Goal: Transaction & Acquisition: Purchase product/service

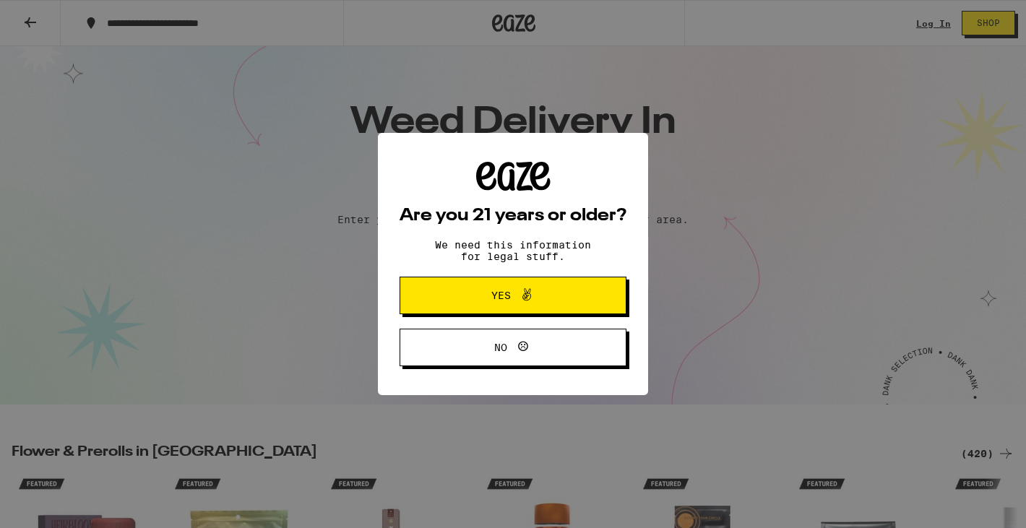
click at [452, 288] on button "Yes" at bounding box center [513, 296] width 227 height 38
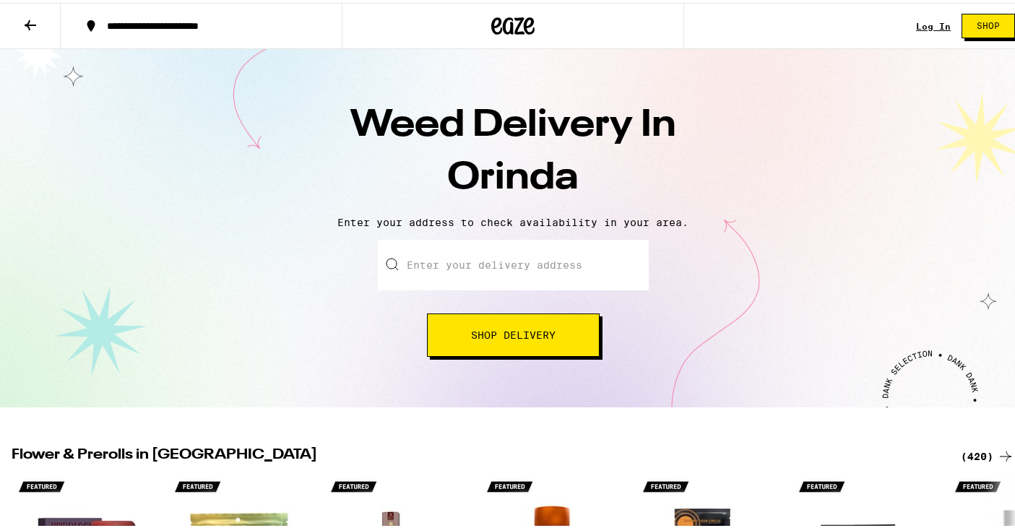
click at [417, 263] on input "Enter your delivery address" at bounding box center [513, 262] width 271 height 51
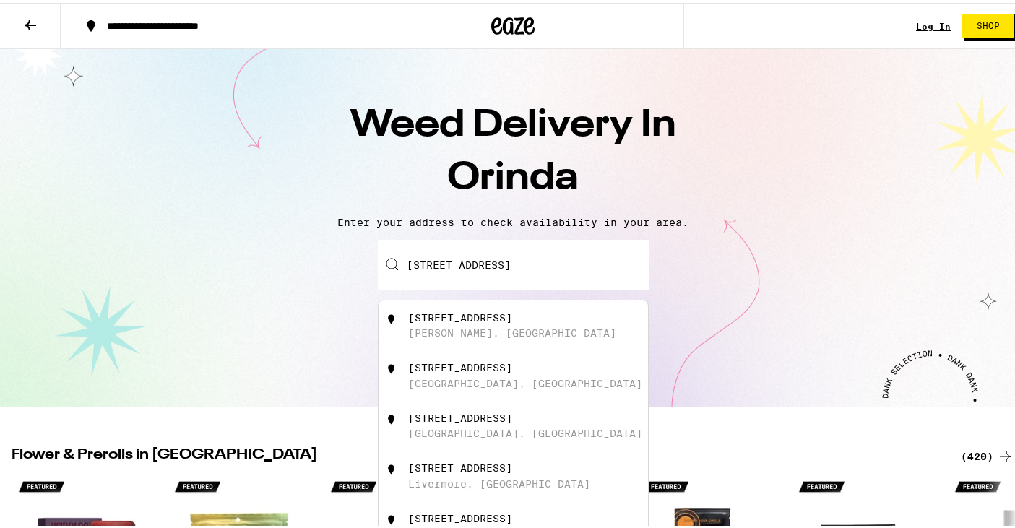
click at [469, 331] on div "[STREET_ADDRESS]" at bounding box center [537, 322] width 258 height 27
type input "[STREET_ADDRESS]"
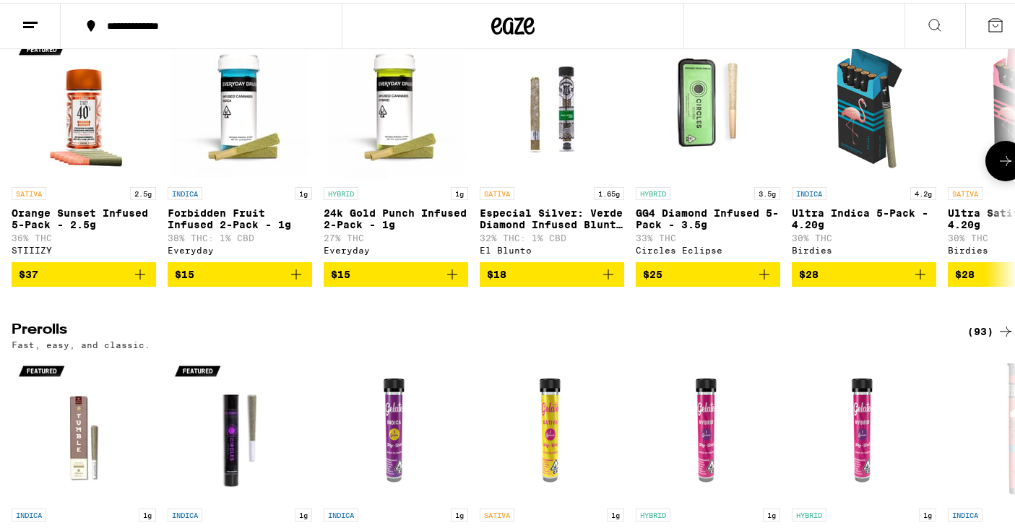
scroll to position [3469, 0]
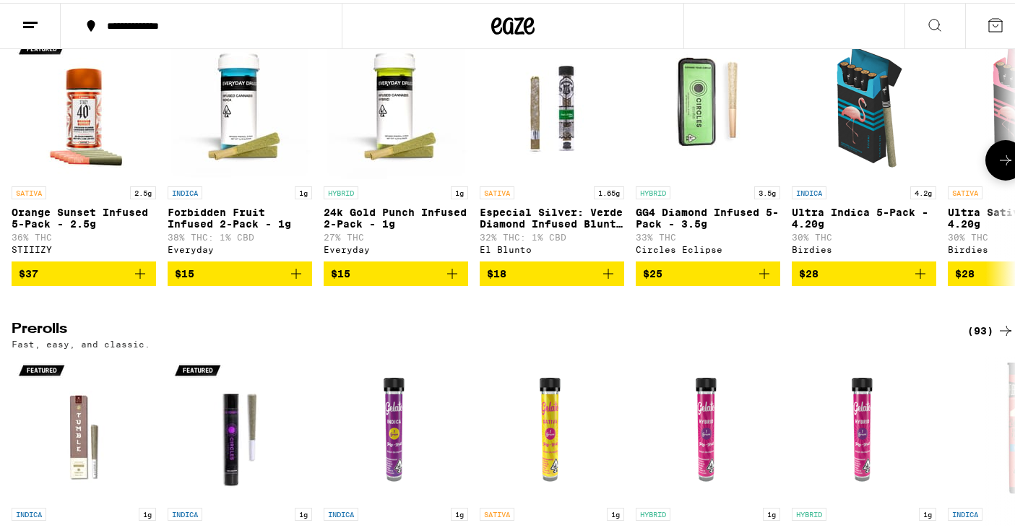
click at [100, 280] on span "$37" at bounding box center [84, 270] width 130 height 17
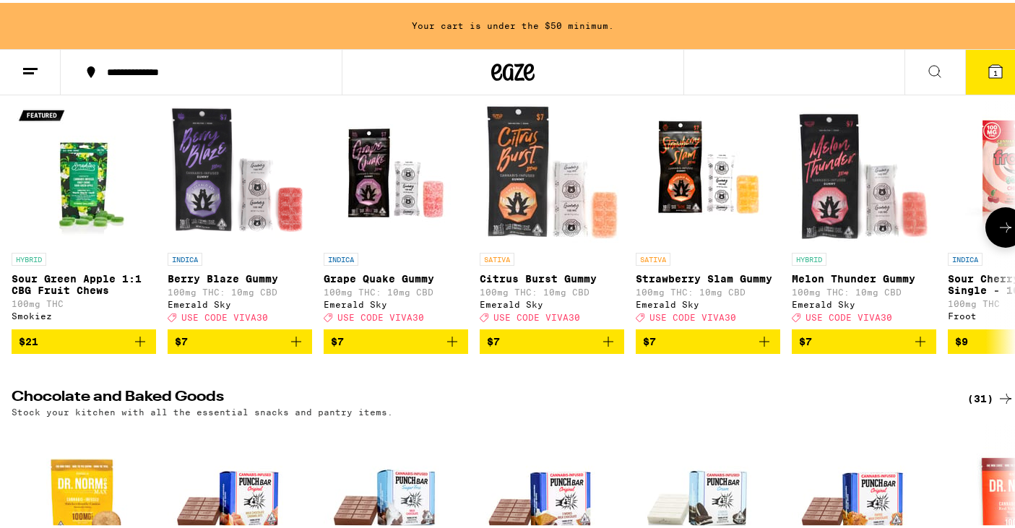
scroll to position [4093, 0]
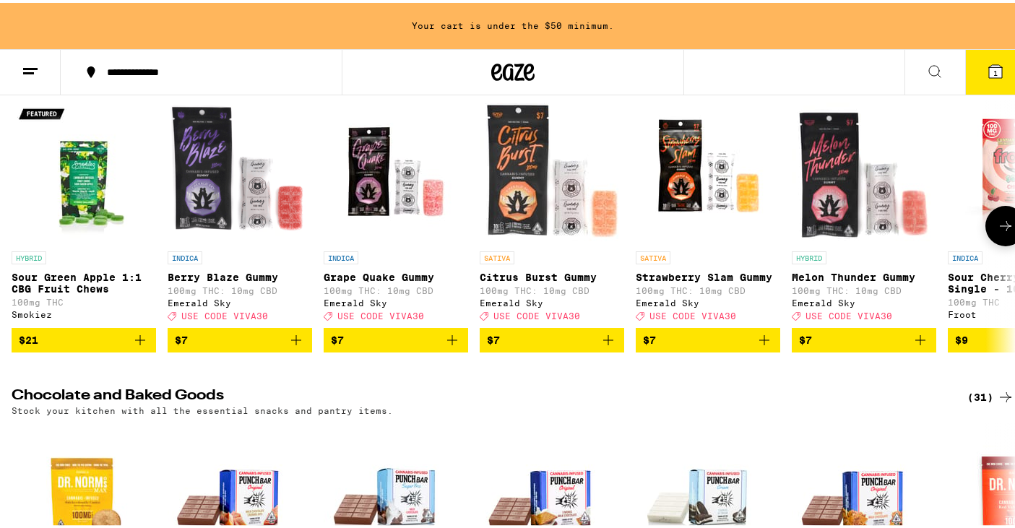
click at [546, 346] on span "$7" at bounding box center [552, 337] width 130 height 17
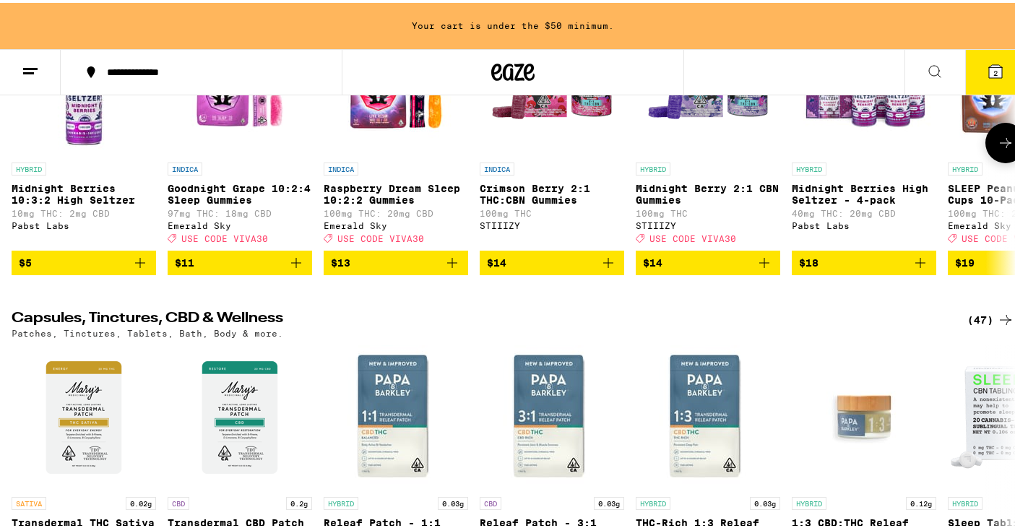
scroll to position [5163, 0]
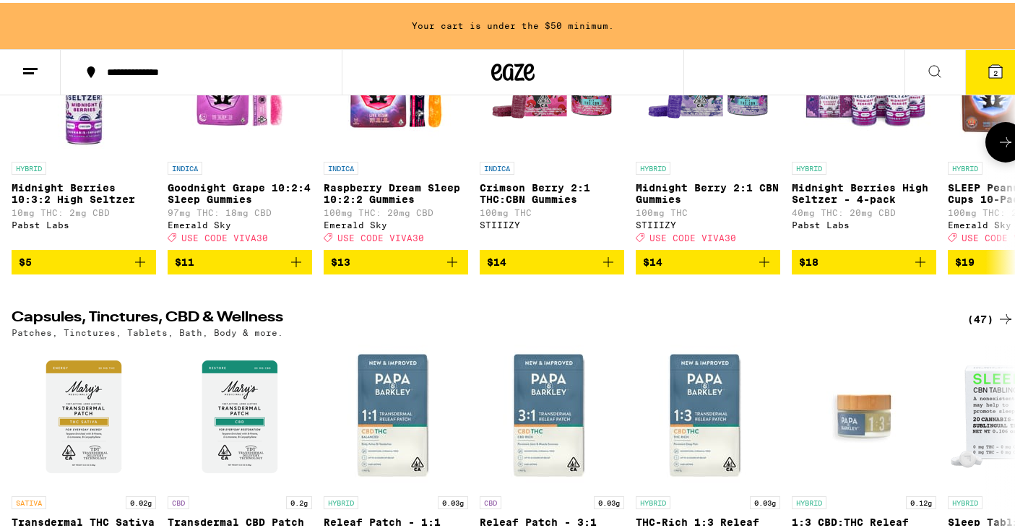
click at [422, 268] on span "$13" at bounding box center [396, 259] width 130 height 17
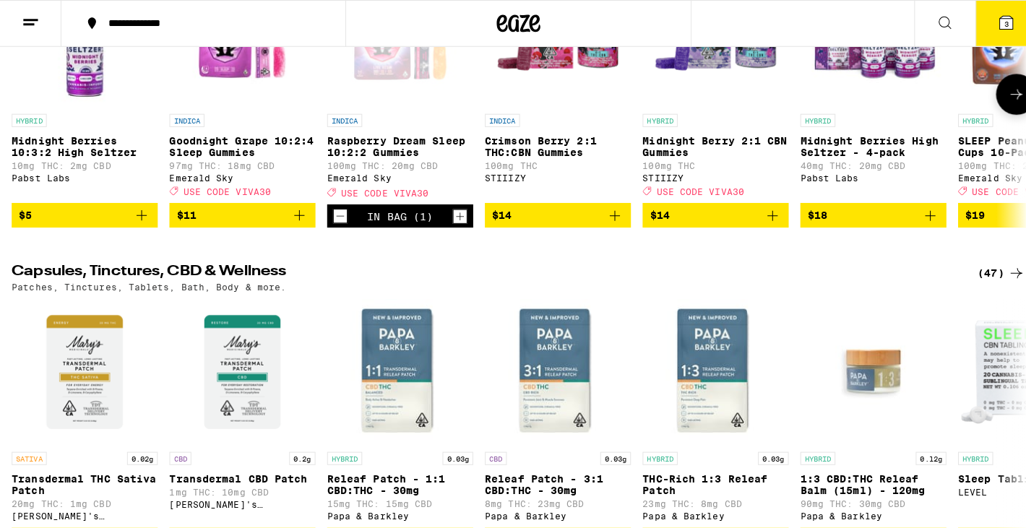
scroll to position [5116, 0]
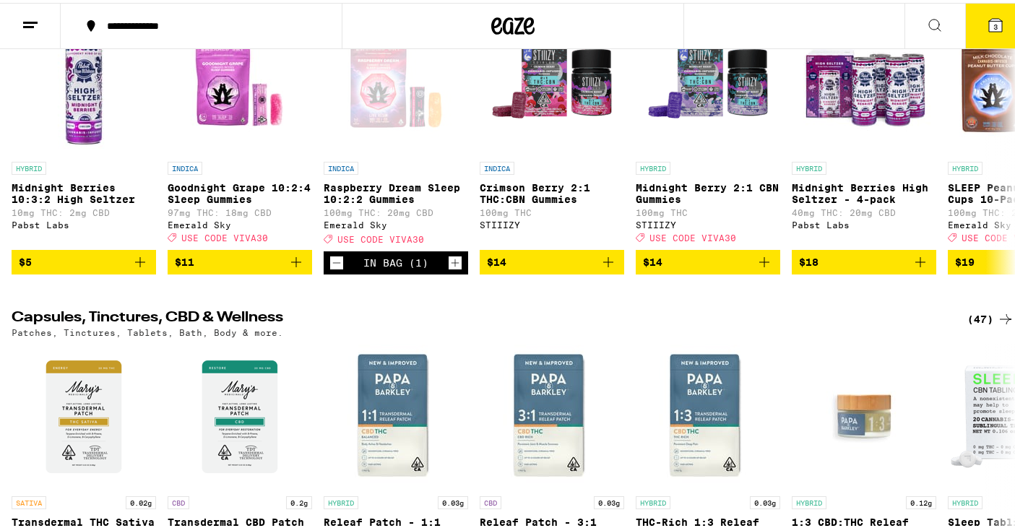
click at [994, 20] on span "3" at bounding box center [996, 24] width 4 height 9
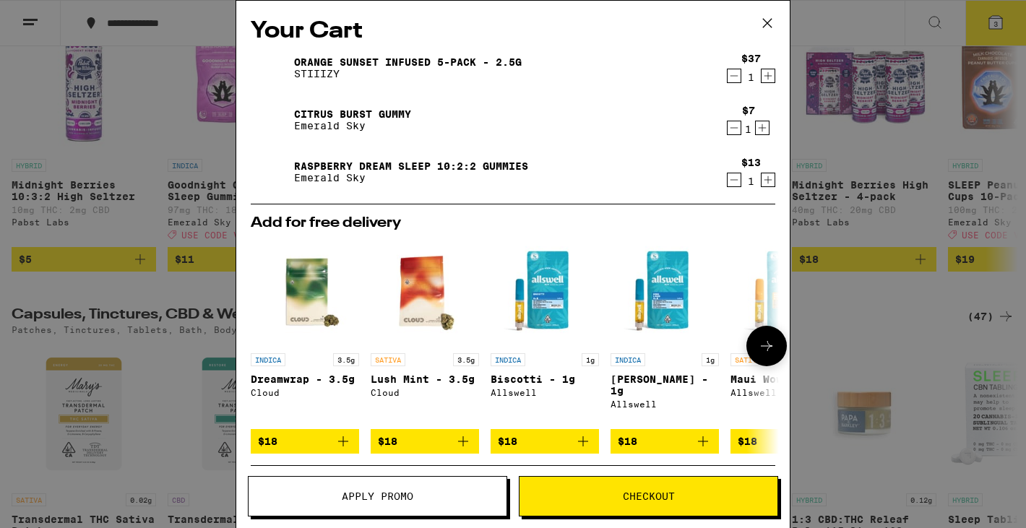
click at [319, 282] on img "Open page for Dreamwrap - 3.5g from Cloud" at bounding box center [305, 292] width 108 height 108
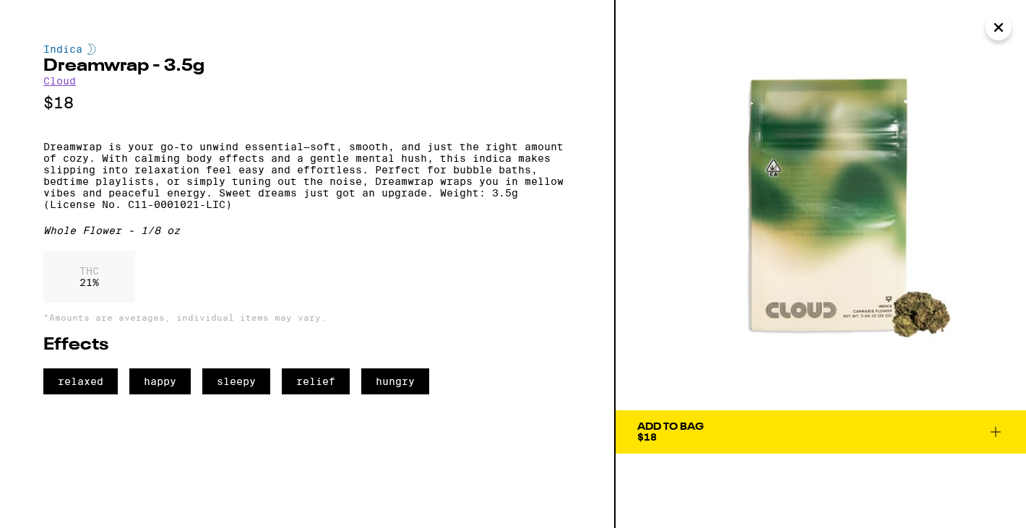
click at [815, 418] on button "Add To Bag $18" at bounding box center [821, 431] width 410 height 43
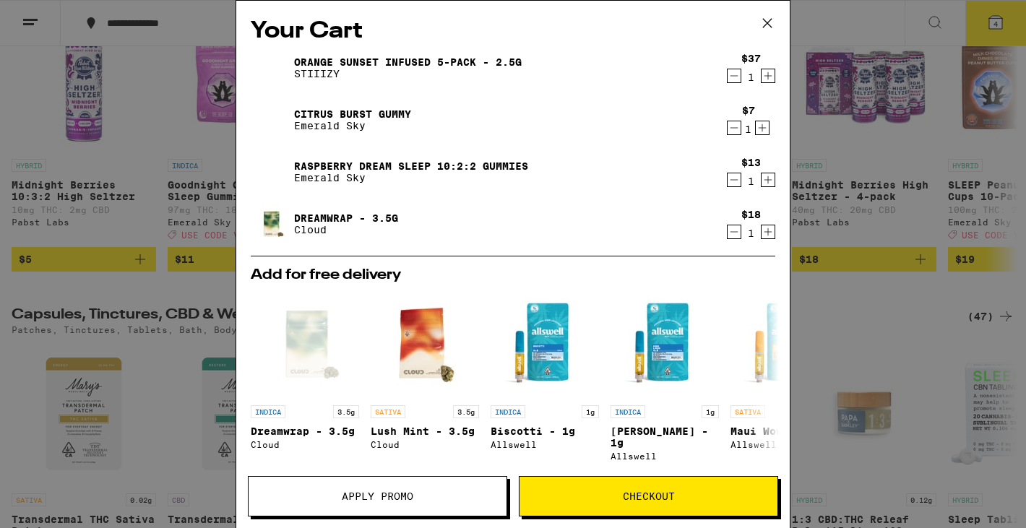
click at [706, 495] on span "Checkout" at bounding box center [649, 496] width 258 height 10
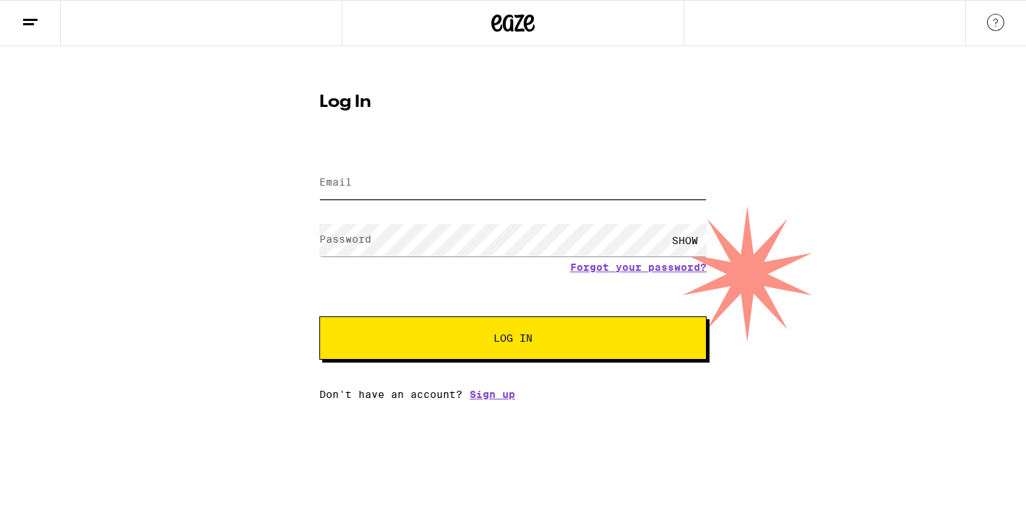
type input "[EMAIL_ADDRESS][DOMAIN_NAME]"
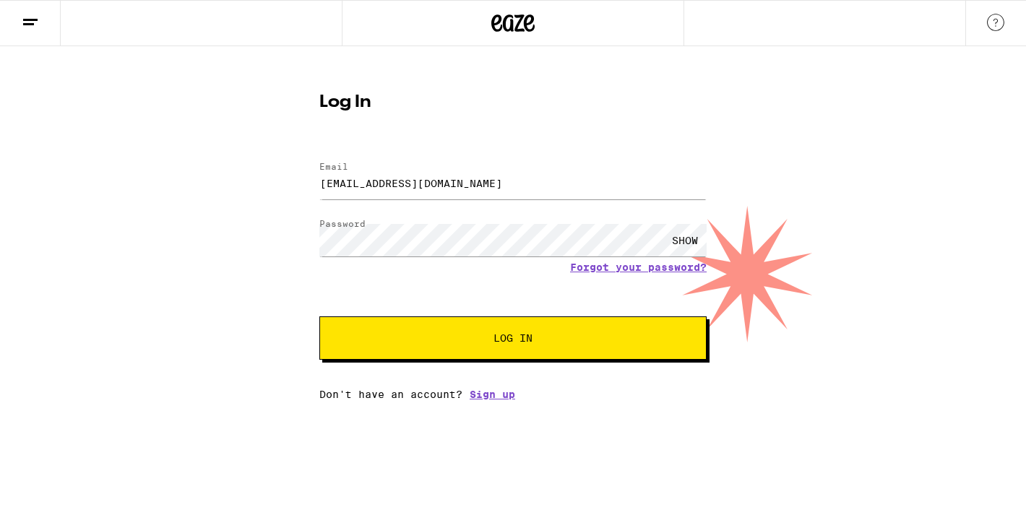
click at [602, 335] on span "Log In" at bounding box center [513, 338] width 270 height 10
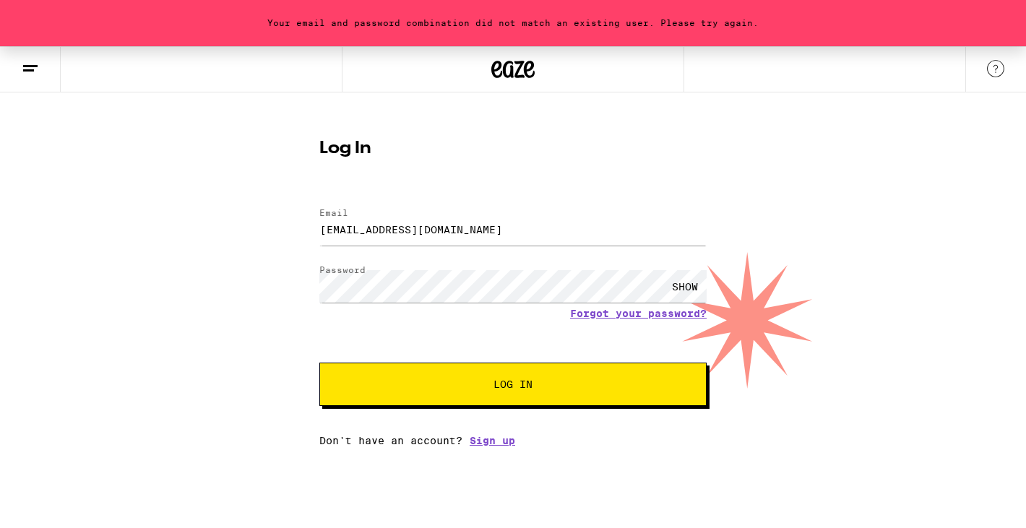
click at [591, 386] on span "Log In" at bounding box center [513, 384] width 270 height 10
click at [492, 443] on link "Sign up" at bounding box center [493, 441] width 46 height 12
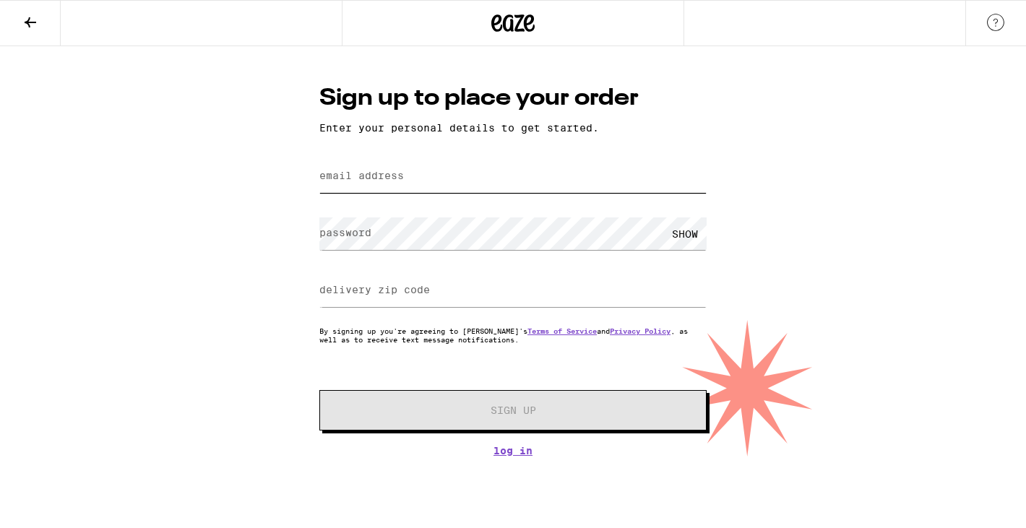
type input "[EMAIL_ADDRESS][DOMAIN_NAME]"
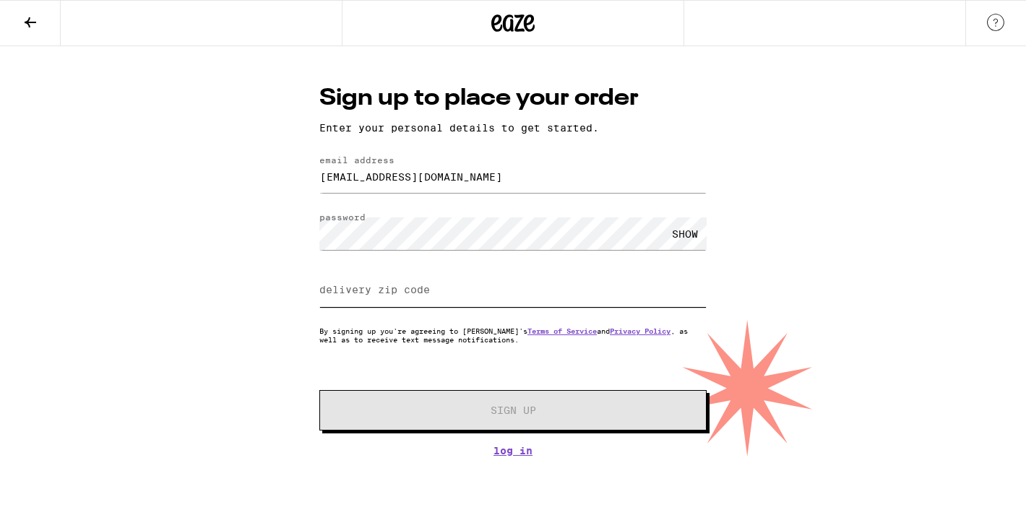
click at [458, 305] on input "delivery zip code" at bounding box center [512, 291] width 387 height 33
type input "94563"
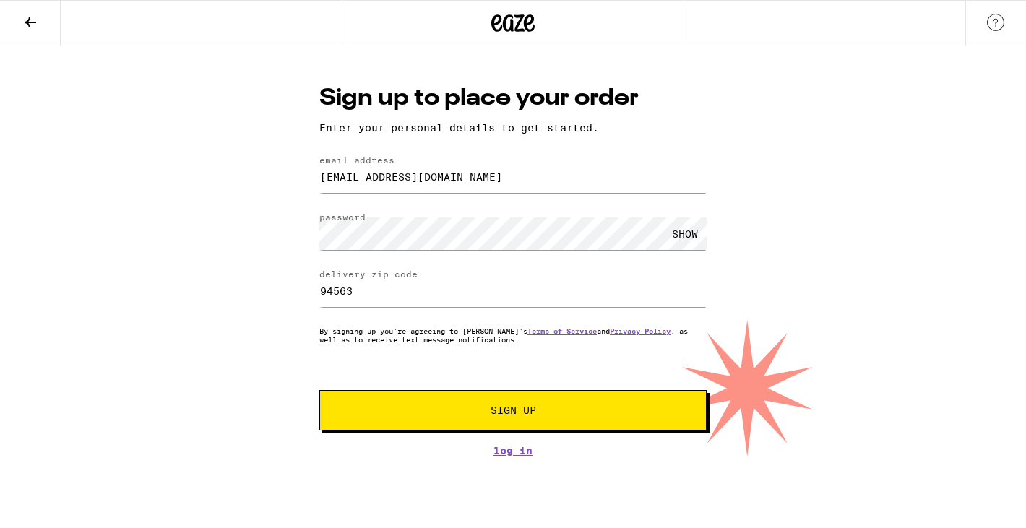
click at [468, 405] on button "Sign Up" at bounding box center [512, 410] width 387 height 40
